Goal: Task Accomplishment & Management: Use online tool/utility

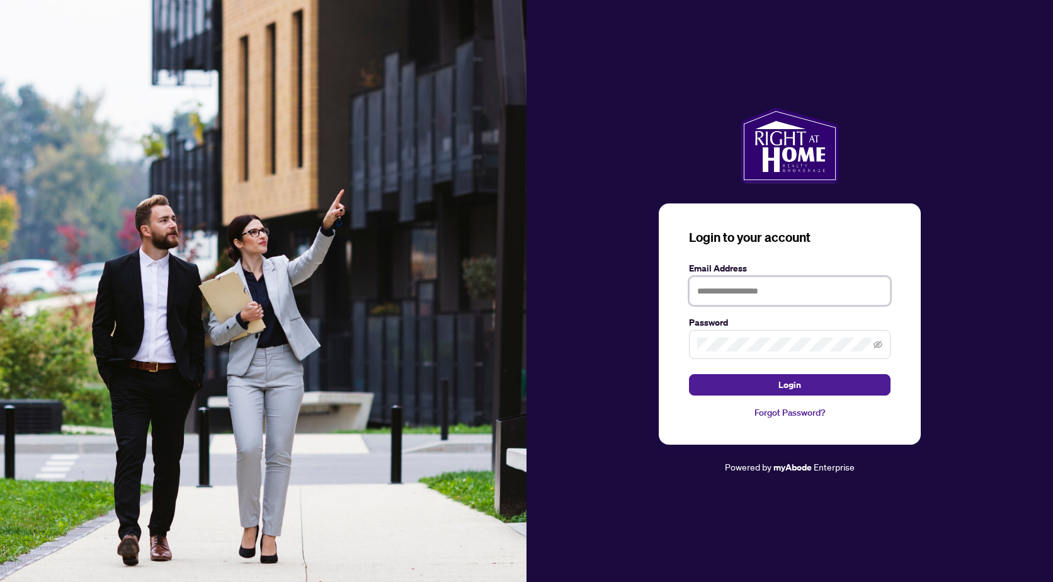
click at [710, 278] on input "text" at bounding box center [790, 290] width 202 height 29
type input "**********"
click at [689, 374] on button "Login" at bounding box center [790, 384] width 202 height 21
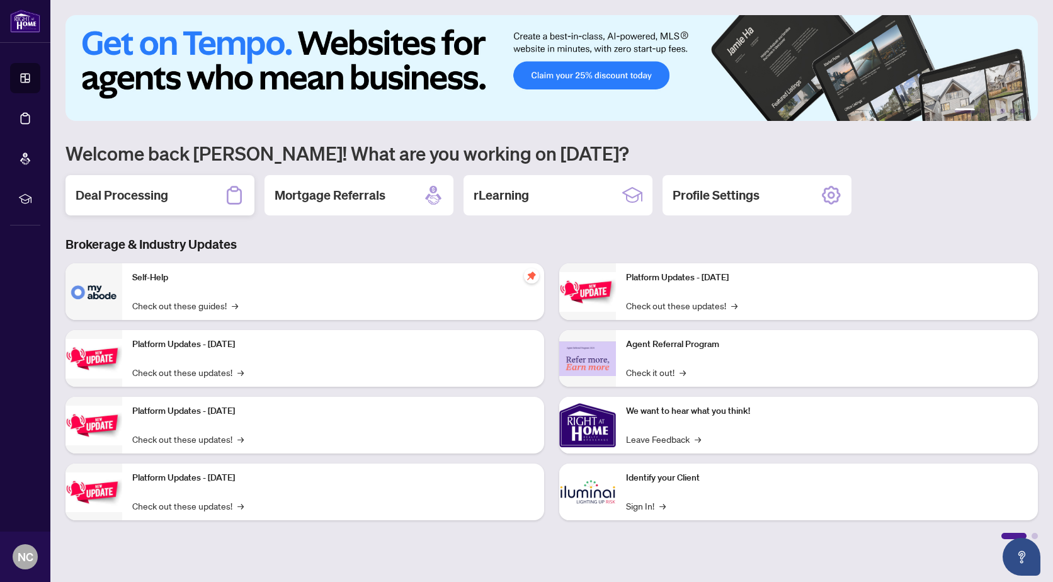
click at [105, 200] on h2 "Deal Processing" at bounding box center [122, 195] width 93 height 18
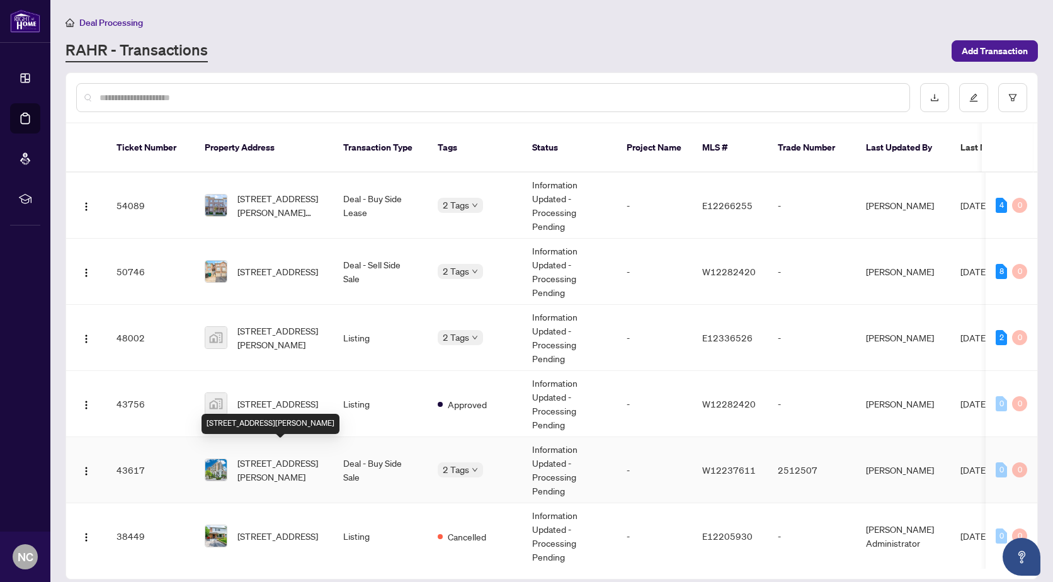
click at [276, 456] on span "[STREET_ADDRESS][PERSON_NAME]" at bounding box center [280, 470] width 86 height 28
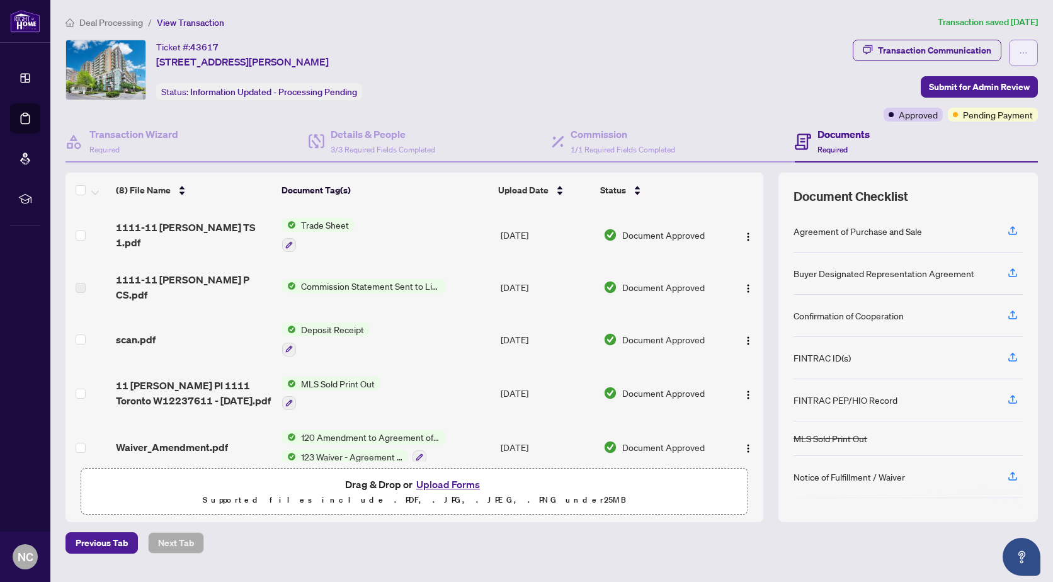
click at [1025, 43] on span "button" at bounding box center [1023, 53] width 9 height 20
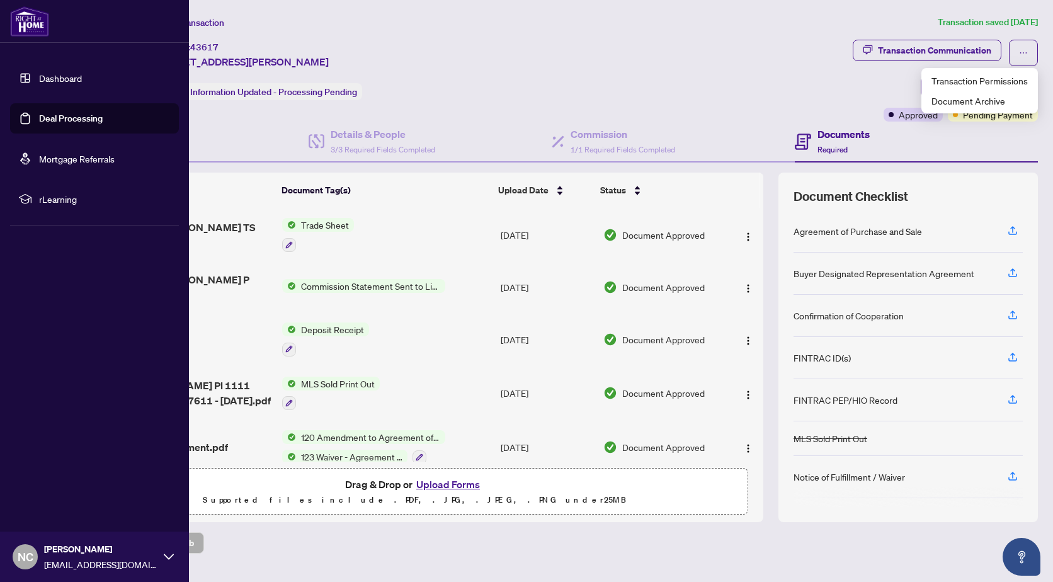
click at [169, 557] on icon at bounding box center [169, 557] width 10 height 10
click at [52, 474] on span "Logout" at bounding box center [51, 482] width 28 height 20
